Goal: Register for event/course

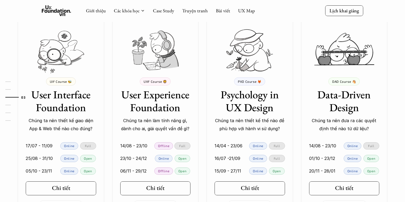
scroll to position [480, 0]
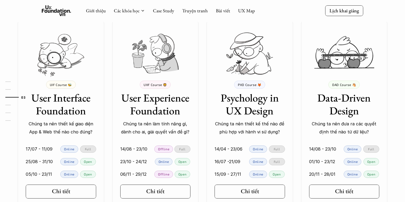
click at [344, 84] on p "DAD Course 🐴" at bounding box center [345, 85] width 24 height 4
click at [249, 83] on p "PXD Course 🦊" at bounding box center [250, 85] width 24 height 4
click at [145, 82] on div "UXF Course 🦁" at bounding box center [155, 85] width 31 height 8
click at [152, 83] on p "UXF Course 🦁" at bounding box center [155, 85] width 23 height 4
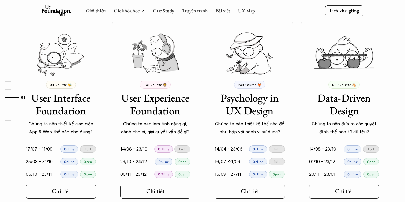
click at [65, 86] on p "UIF Course 🐝" at bounding box center [61, 85] width 22 height 4
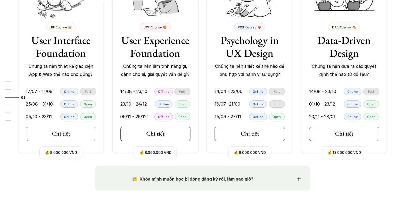
click at [156, 68] on p "Chúng ta nên làm tính năng gì, dành cho ai, giải quyết vấn đề gì?" at bounding box center [155, 70] width 71 height 16
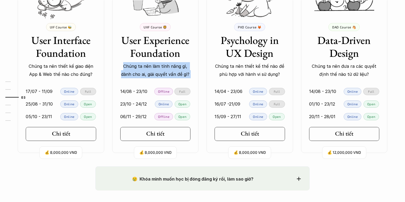
click at [159, 69] on p "Chúng ta nên làm tính năng gì, dành cho ai, giải quyết vấn đề gì?" at bounding box center [155, 70] width 71 height 16
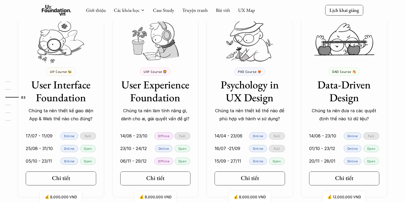
scroll to position [506, 0]
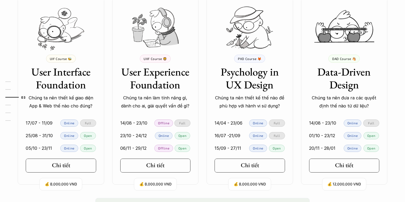
click at [276, 149] on p "Open" at bounding box center [277, 148] width 8 height 4
click at [258, 149] on p "Online" at bounding box center [258, 148] width 10 height 4
click at [260, 134] on p "Online" at bounding box center [258, 136] width 10 height 4
click at [274, 135] on p "Full" at bounding box center [277, 136] width 6 height 4
click at [278, 122] on p "Full" at bounding box center [277, 123] width 6 height 4
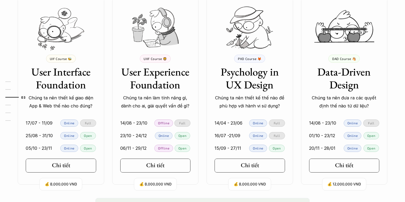
click at [255, 125] on p "Online" at bounding box center [258, 123] width 10 height 4
click at [234, 146] on p "15/09 - 27/11" at bounding box center [228, 148] width 27 height 8
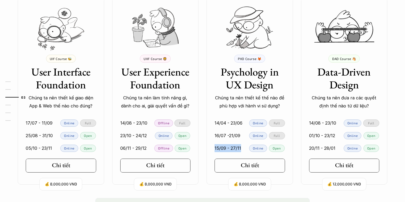
click at [234, 146] on p "15/09 - 27/11" at bounding box center [228, 148] width 27 height 8
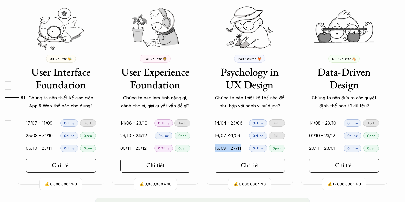
click at [234, 146] on p "15/09 - 27/11" at bounding box center [228, 148] width 27 height 8
click at [237, 138] on p "16/07 -21/09" at bounding box center [228, 136] width 26 height 8
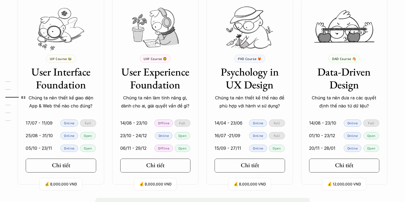
click at [237, 138] on p "16/07 -21/09" at bounding box center [228, 136] width 26 height 8
click at [237, 135] on p "16/07 -21/09" at bounding box center [228, 136] width 26 height 8
click at [320, 124] on p "14/08 - 23/10" at bounding box center [322, 123] width 27 height 8
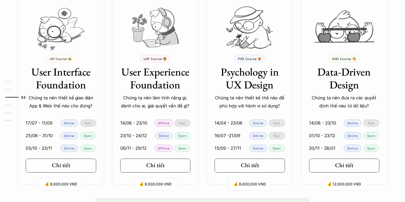
click at [320, 124] on p "14/08 - 23/10" at bounding box center [322, 123] width 27 height 8
click at [323, 123] on p "14/08 - 23/10" at bounding box center [322, 123] width 27 height 8
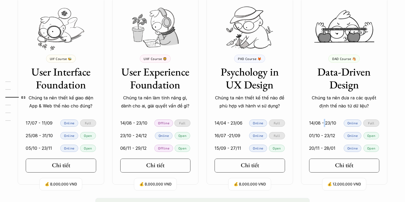
click at [323, 123] on p "14/08 - 23/10" at bounding box center [322, 123] width 27 height 8
click at [324, 123] on p "14/08 - 23/10" at bounding box center [322, 123] width 27 height 8
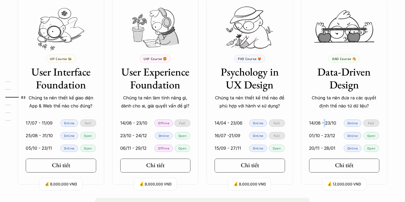
click at [324, 123] on p "14/08 - 23/10" at bounding box center [322, 123] width 27 height 8
click at [327, 123] on p "14/08 - 23/10" at bounding box center [322, 123] width 27 height 8
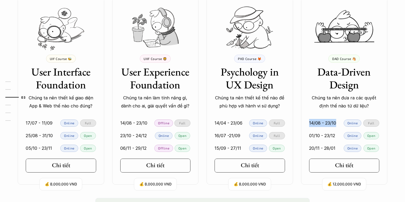
click at [344, 122] on div "Online" at bounding box center [353, 123] width 19 height 7
click at [330, 122] on p "14/08 - 23/10" at bounding box center [322, 123] width 27 height 8
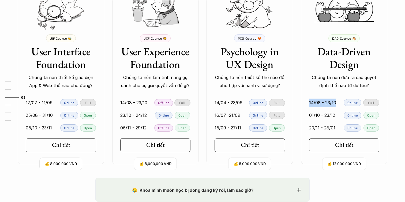
scroll to position [531, 0]
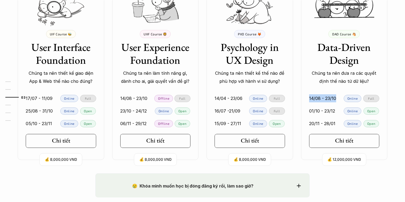
click at [316, 109] on p "01/10 - 23/12" at bounding box center [322, 111] width 26 height 8
click at [325, 109] on p "01/10 - 23/12" at bounding box center [322, 111] width 26 height 8
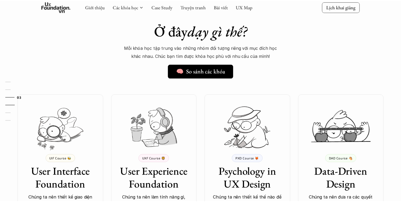
scroll to position [400, 0]
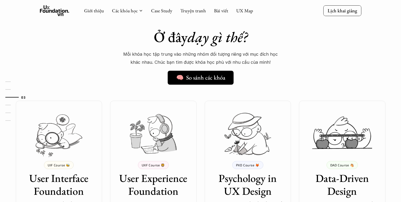
click at [86, 51] on div "Ở đây dạy gì thế? 🧠 So sánh các khóa Mỗi khóa học tập trung vào những nhóm đối …" at bounding box center [201, 159] width 386 height 289
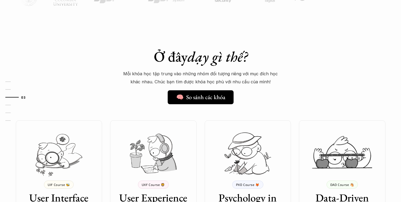
scroll to position [369, 0]
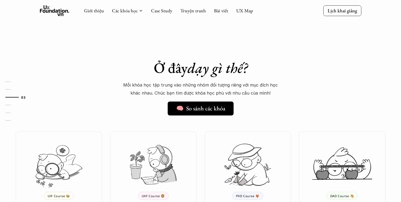
click at [280, 40] on div "Ở đây dạy gì thế? 🧠 So sánh các khóa Mỗi khóa học tập trung vào những nhóm đối …" at bounding box center [200, 186] width 401 height 297
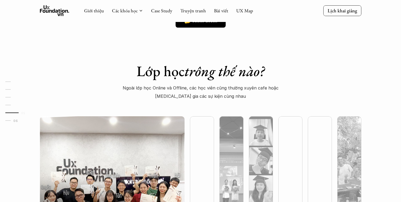
scroll to position [1146, 0]
